Goal: Transaction & Acquisition: Purchase product/service

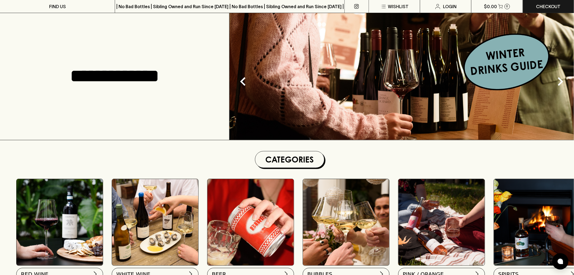
scroll to position [60, 0]
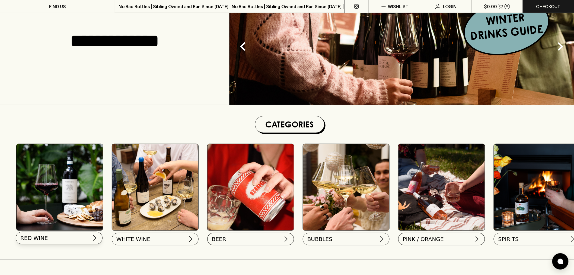
click at [93, 239] on img at bounding box center [94, 237] width 7 height 7
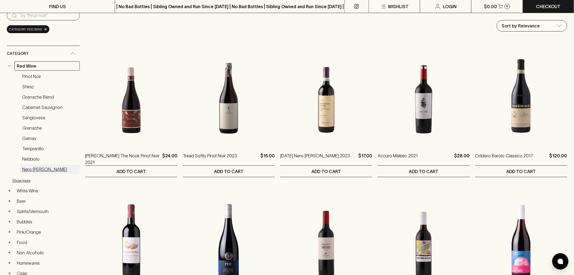
scroll to position [30, 0]
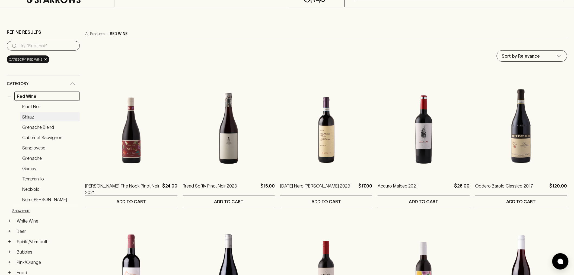
click at [33, 113] on link "Shiraz" at bounding box center [50, 116] width 60 height 9
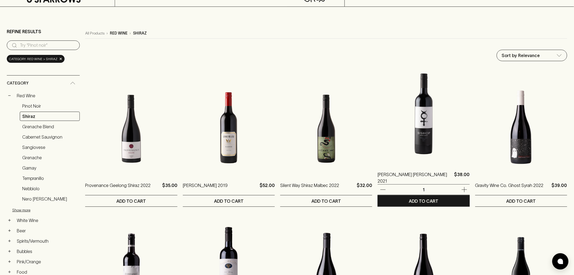
scroll to position [30, 0]
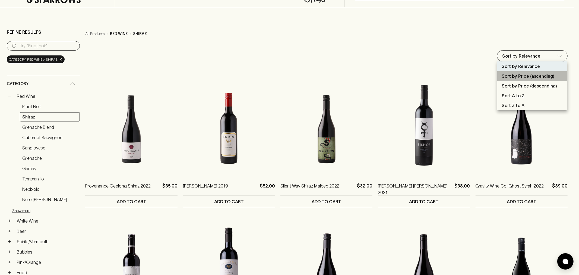
click at [547, 75] on p "Sort by Price (ascending)" at bounding box center [528, 76] width 53 height 7
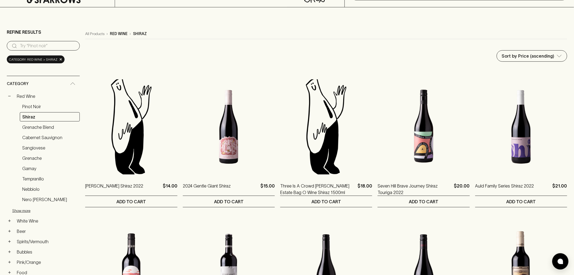
drag, startPoint x: 535, startPoint y: 47, endPoint x: 533, endPoint y: 52, distance: 5.4
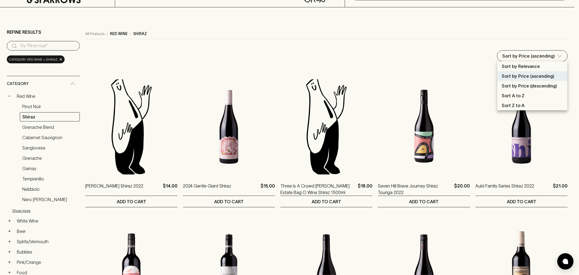
click at [527, 82] on li "Sort by Price (descending)" at bounding box center [532, 86] width 70 height 10
type input "price:desc"
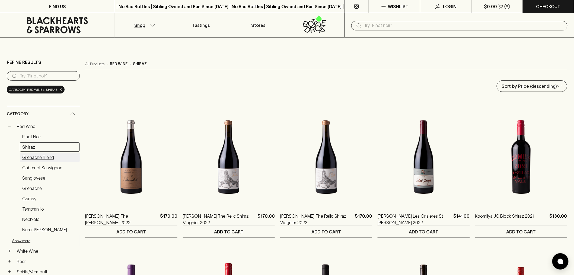
click at [55, 159] on link "Grenache Blend" at bounding box center [50, 157] width 60 height 9
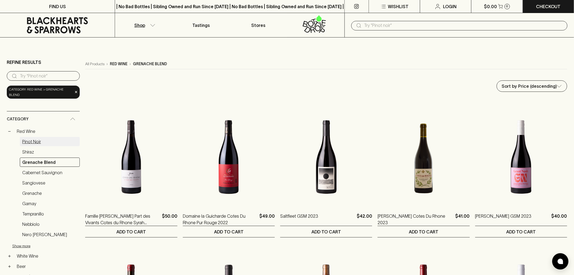
click at [47, 137] on link "Pinot Noir" at bounding box center [50, 141] width 60 height 9
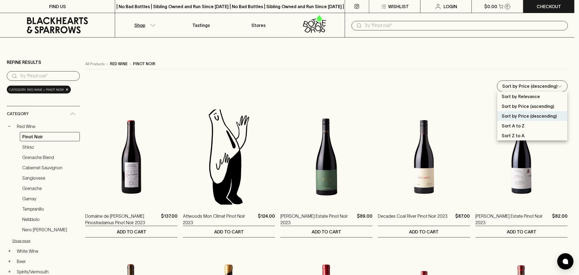
click at [217, 61] on div at bounding box center [289, 137] width 579 height 275
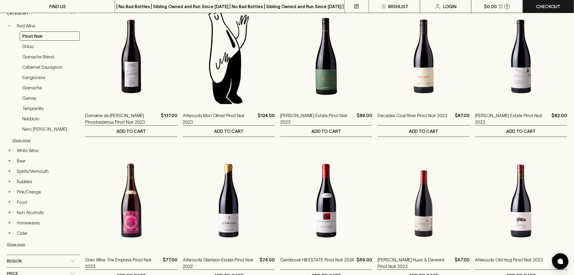
scroll to position [120, 0]
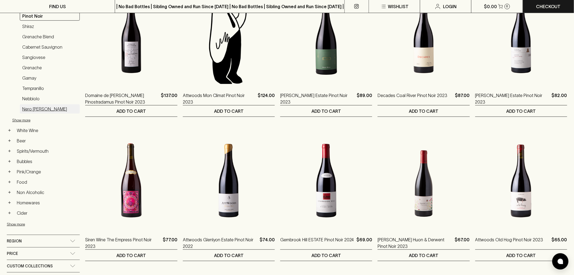
click at [44, 107] on link "Nero d'Avola" at bounding box center [50, 108] width 60 height 9
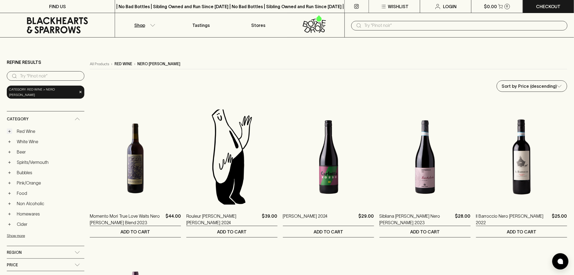
click at [11, 128] on button "+" at bounding box center [9, 130] width 5 height 5
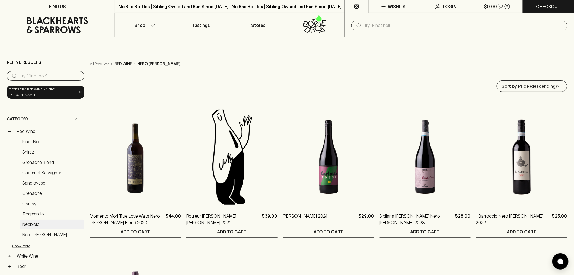
click at [30, 223] on link "Nebbiolo" at bounding box center [52, 223] width 65 height 9
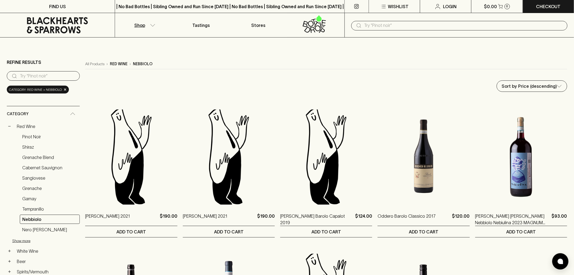
click at [393, 29] on input "text" at bounding box center [463, 25] width 199 height 9
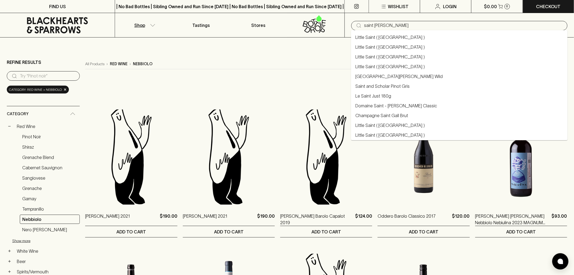
type input "saint la roche"
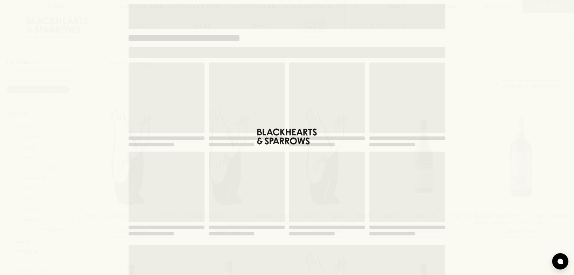
type input "saint la roche"
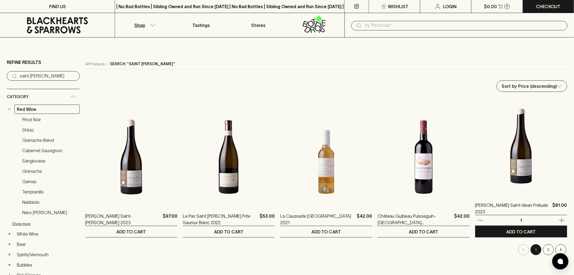
click at [523, 155] on img at bounding box center [521, 146] width 92 height 95
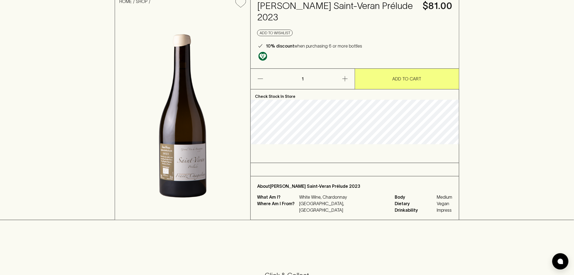
scroll to position [90, 0]
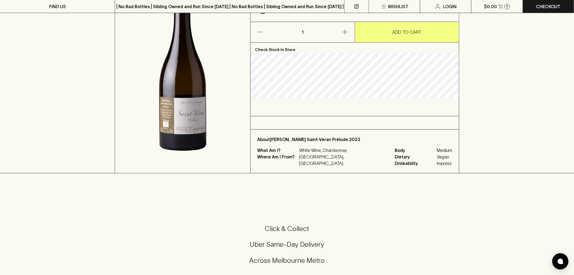
click at [347, 155] on div "What Am I? White Wine, Chardonnay Where Am I From? France, Burgundy Body Medium…" at bounding box center [354, 157] width 195 height 20
click at [325, 153] on p "France, Burgundy" at bounding box center [343, 159] width 89 height 13
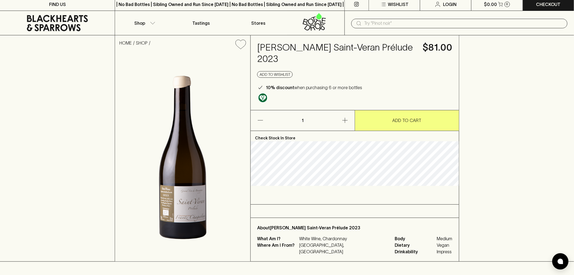
scroll to position [0, 0]
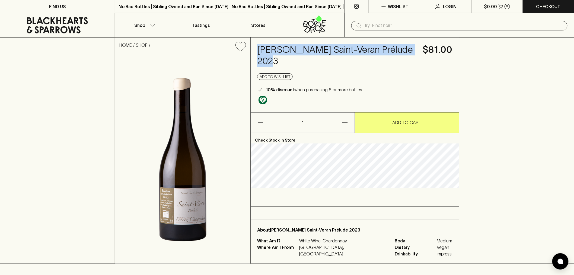
drag, startPoint x: 256, startPoint y: 49, endPoint x: 413, endPoint y: 54, distance: 156.7
click at [413, 54] on div "Frantz Chagnoleau Saint-Veran Prélude 2023 $81.00 Add to wishlist 10% discount …" at bounding box center [355, 74] width 208 height 75
copy h4 "Frantz Chagnoleau Saint-Veran Prélude"
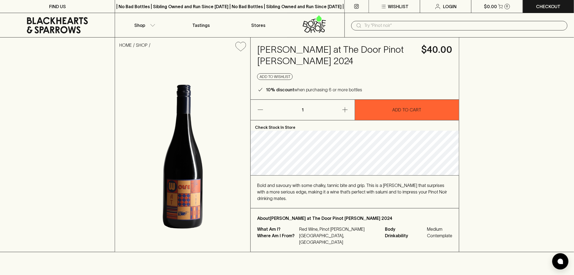
click at [383, 183] on span "Bold and savoury with some chalky, tannic bite and grip. This is a Meunier that…" at bounding box center [352, 192] width 190 height 18
